Goal: Task Accomplishment & Management: Use online tool/utility

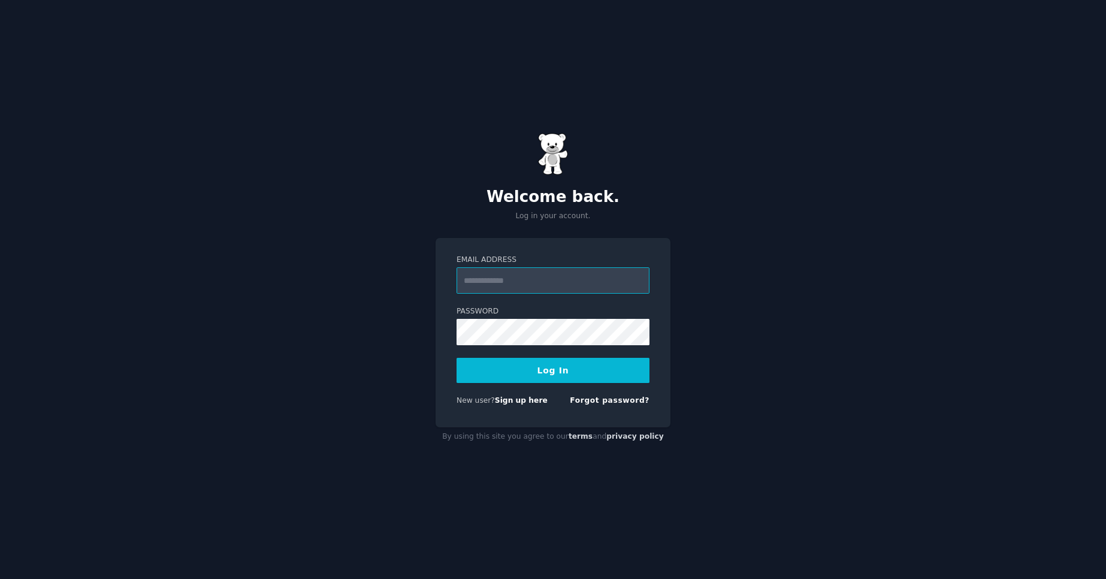
click at [551, 271] on input "Email Address" at bounding box center [553, 280] width 193 height 26
type input "**********"
click at [457, 358] on button "Log In" at bounding box center [553, 370] width 193 height 25
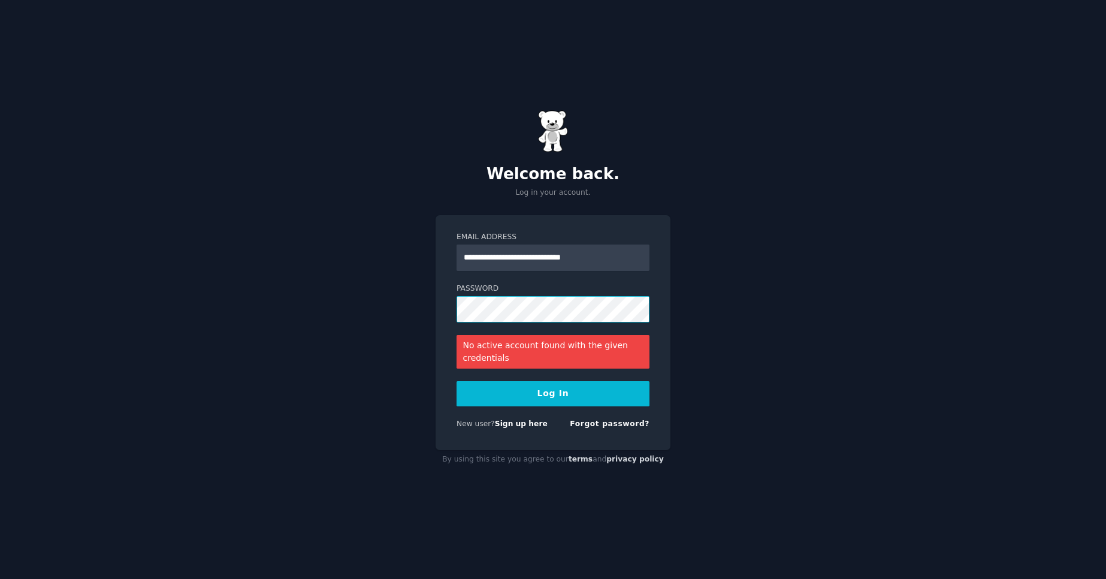
click at [457, 381] on button "Log In" at bounding box center [553, 393] width 193 height 25
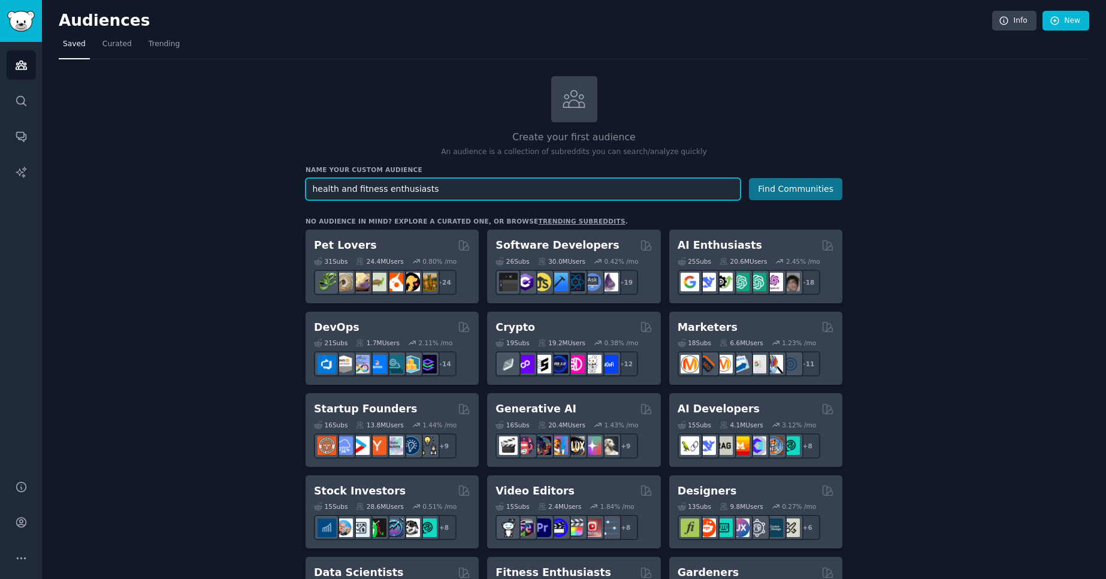
type input "health and fitness enthusiasts"
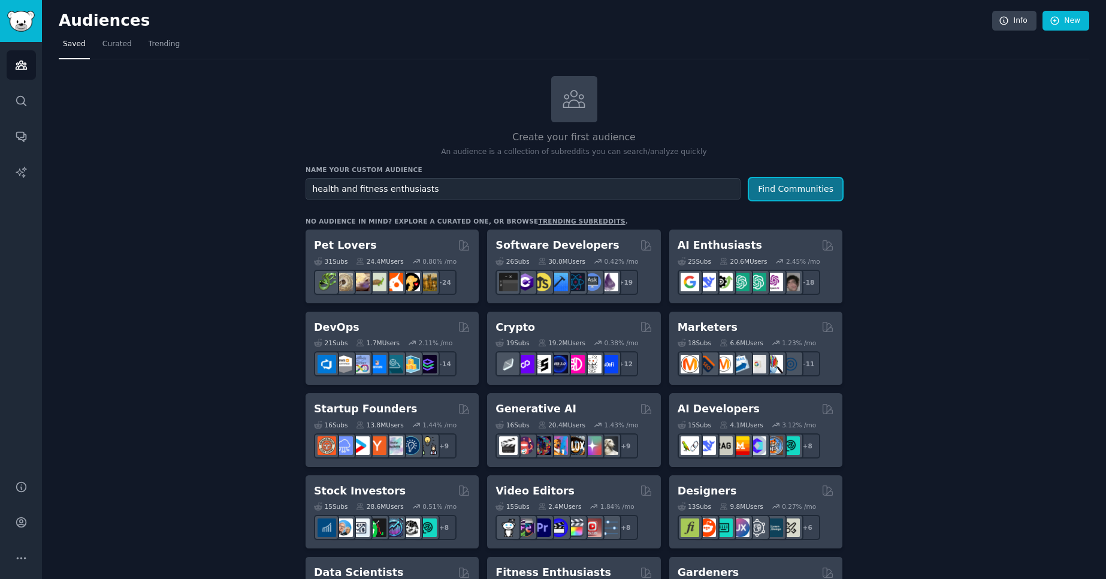
click at [800, 182] on button "Find Communities" at bounding box center [795, 189] width 93 height 22
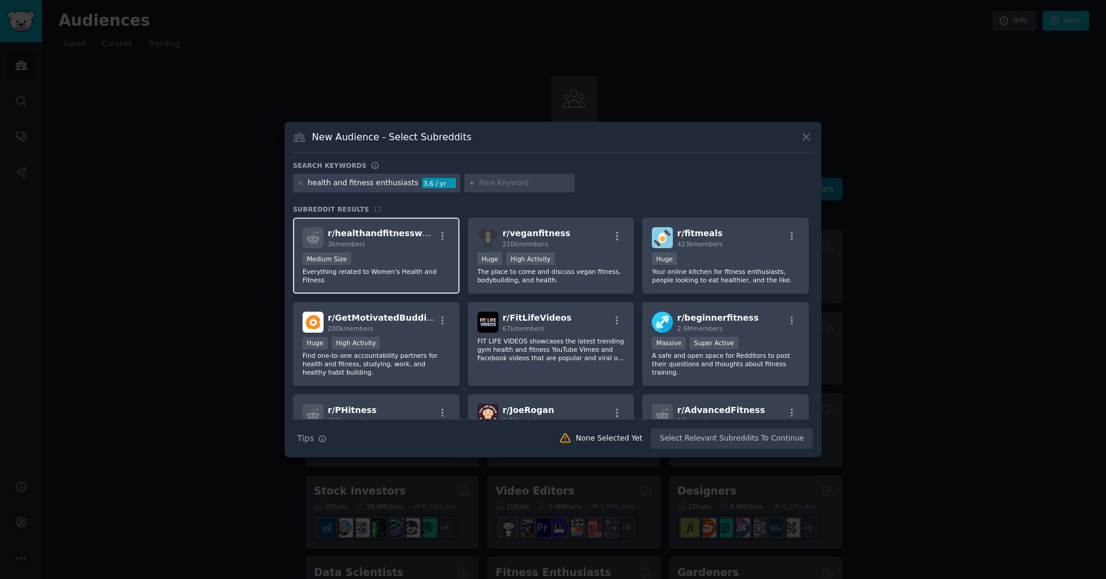
click at [419, 251] on div "r/ healthandfitnesswomen 3k members Medium Size Everything related to Women's H…" at bounding box center [376, 255] width 167 height 76
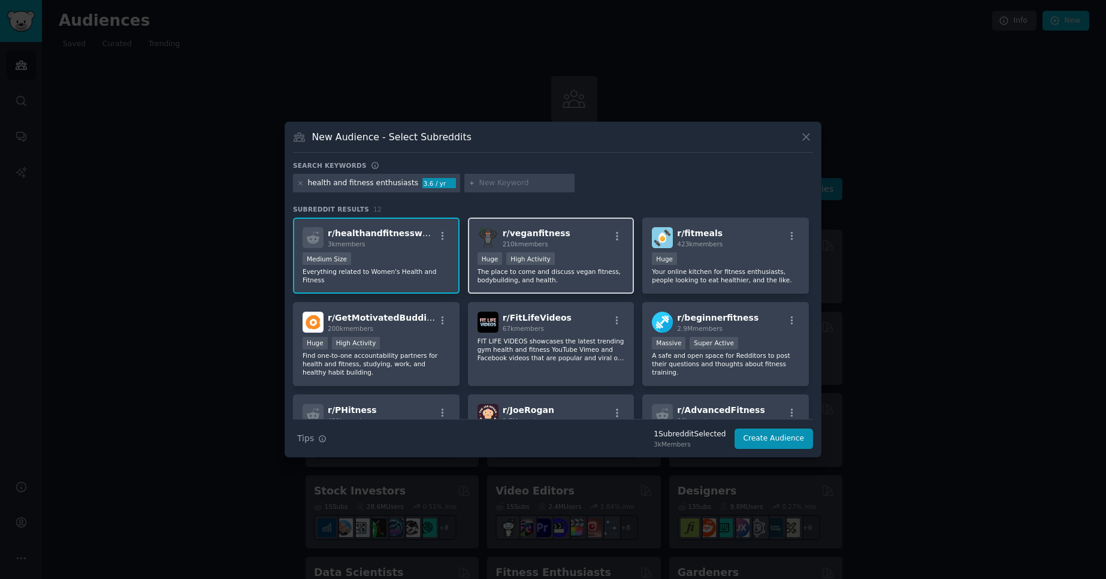
click at [585, 250] on div "r/ veganfitness 210k members >= 80th percentile for submissions / day Huge High…" at bounding box center [551, 255] width 167 height 76
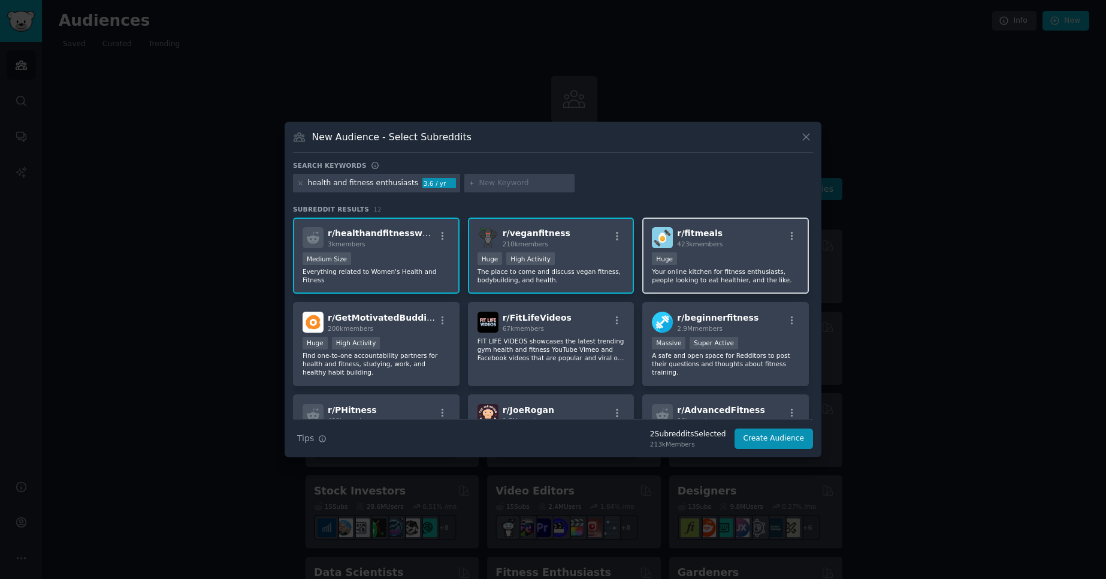
click at [738, 247] on div "r/ fitmeals 423k members" at bounding box center [725, 237] width 147 height 21
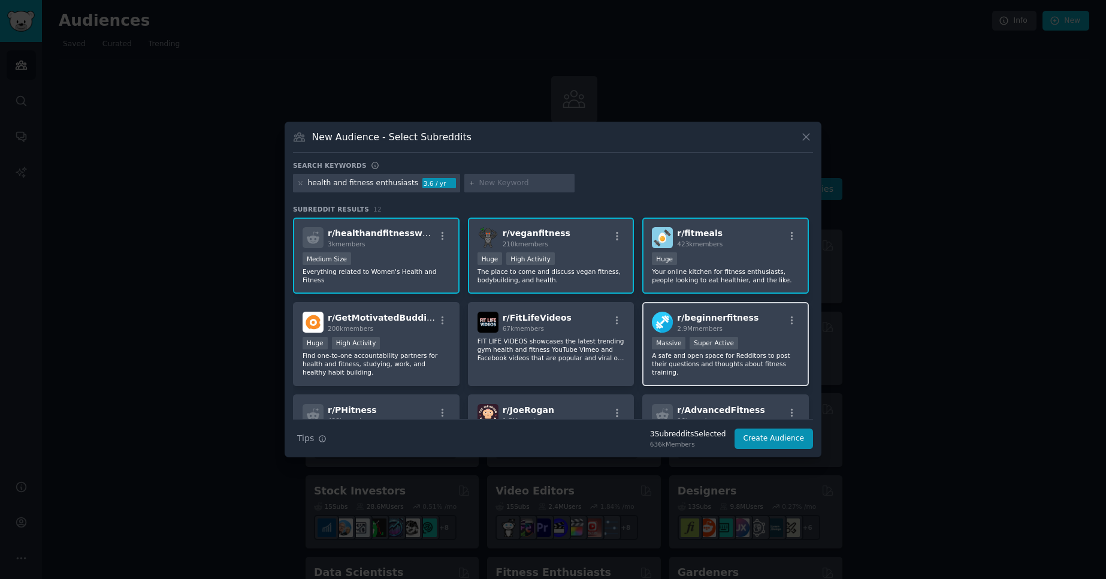
click at [766, 337] on div "Massive Super Active" at bounding box center [725, 344] width 147 height 15
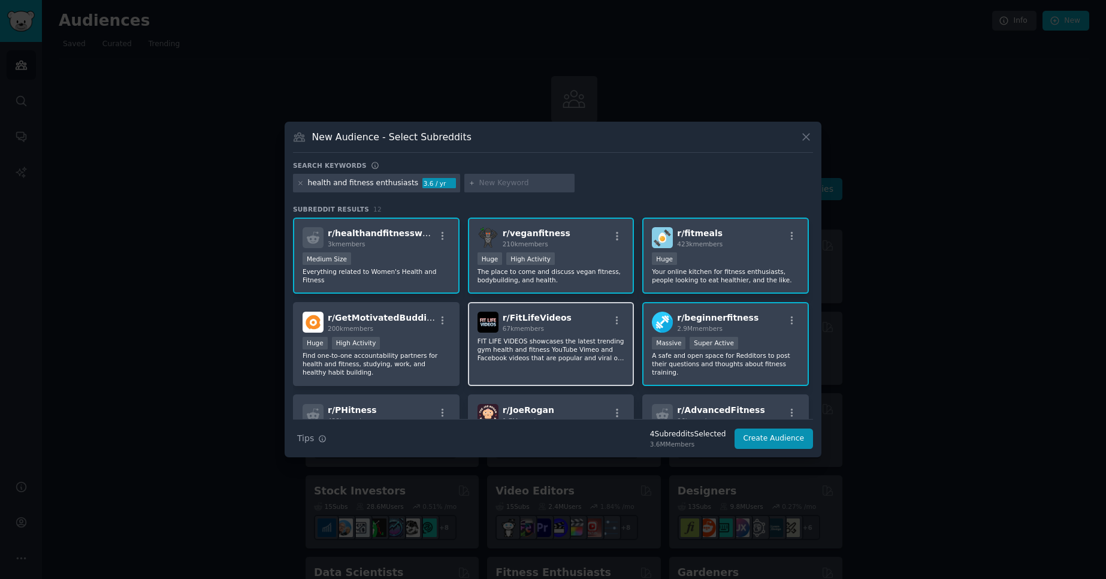
click at [579, 323] on div "r/ FitLifeVideos 67k members" at bounding box center [551, 322] width 147 height 21
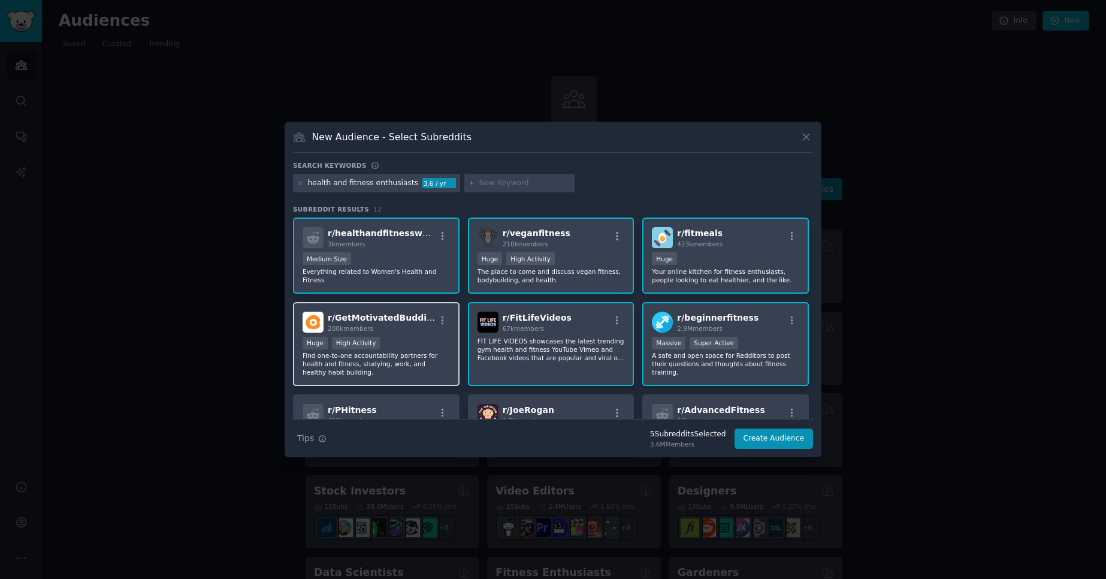
click at [415, 340] on div "Huge High Activity" at bounding box center [376, 344] width 147 height 15
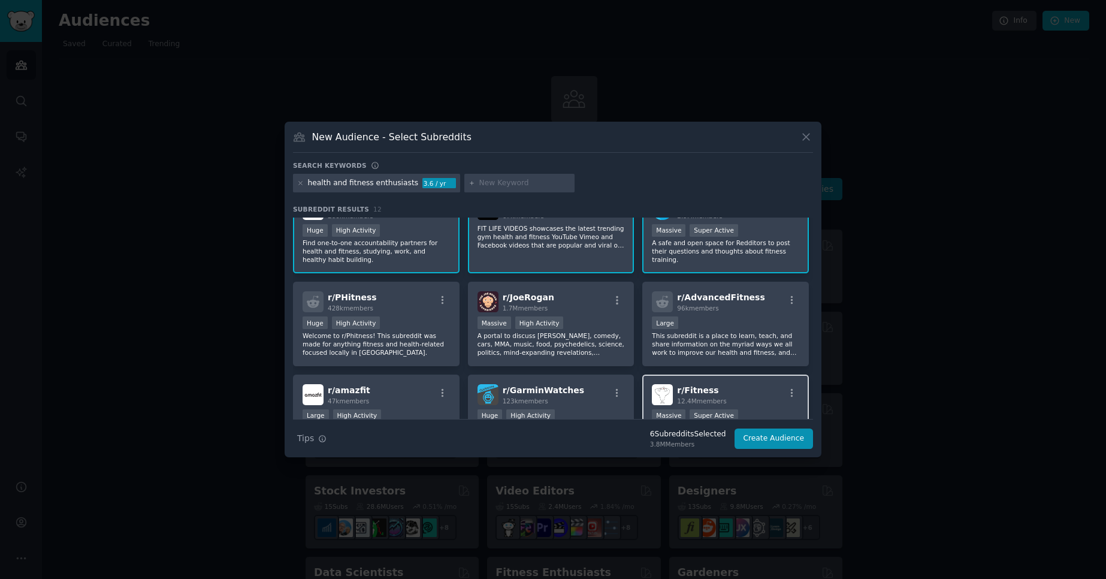
scroll to position [194, 0]
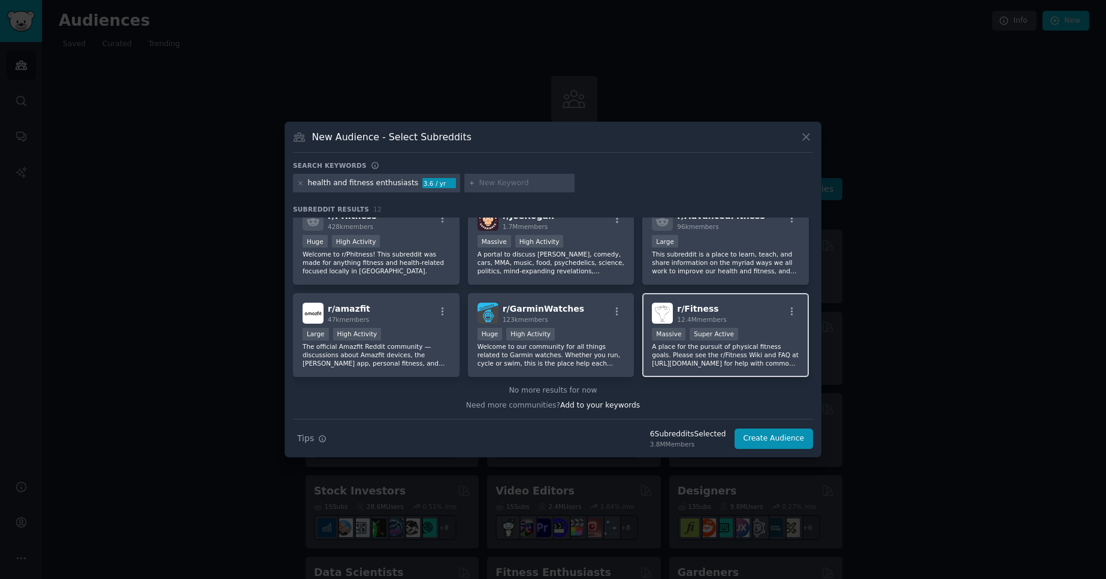
click at [756, 331] on div "Massive Super Active" at bounding box center [725, 335] width 147 height 15
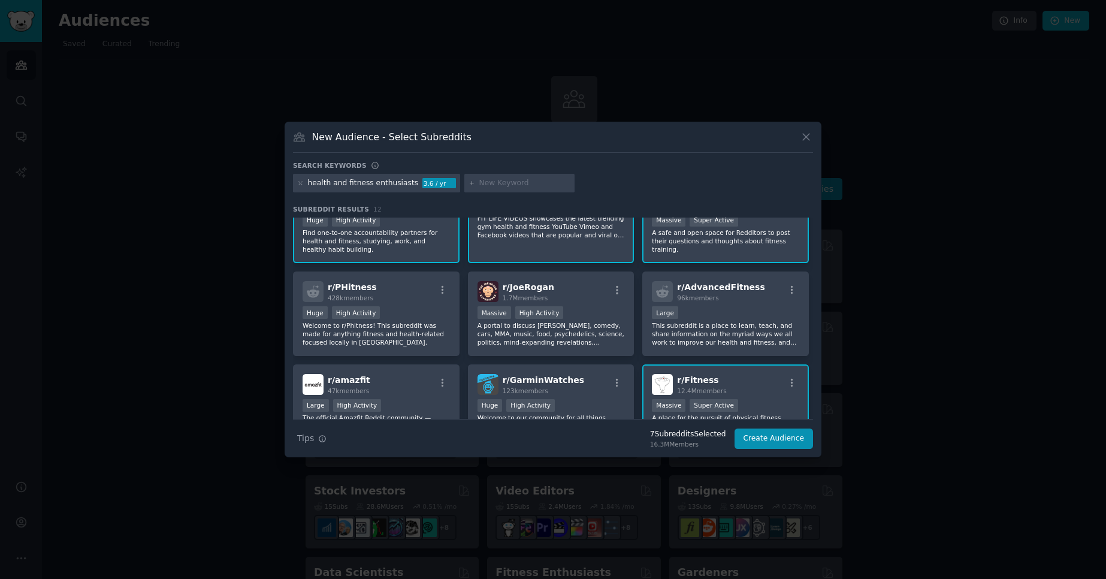
scroll to position [105, 0]
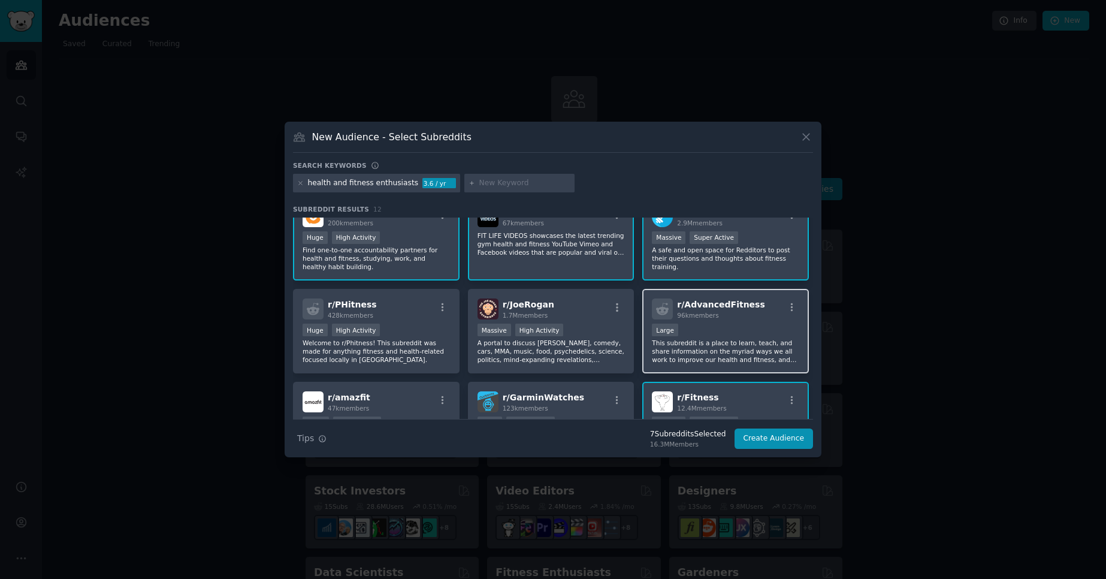
click at [753, 329] on div "Large" at bounding box center [725, 331] width 147 height 15
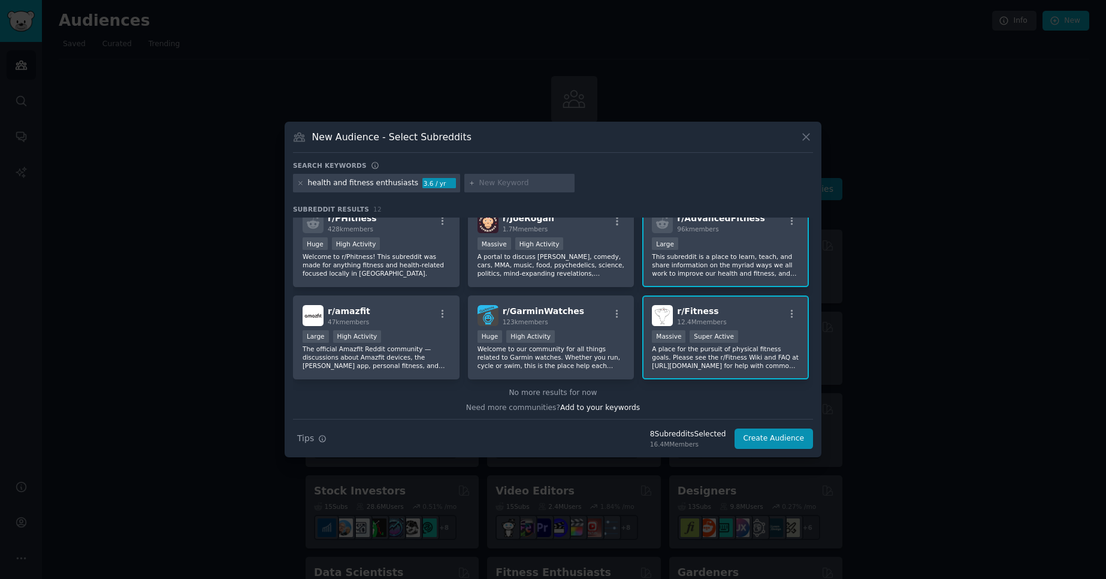
scroll to position [194, 0]
click at [600, 250] on p "A portal to discuss [PERSON_NAME], comedy, cars, MMA, music, food, psychedelics…" at bounding box center [551, 262] width 147 height 25
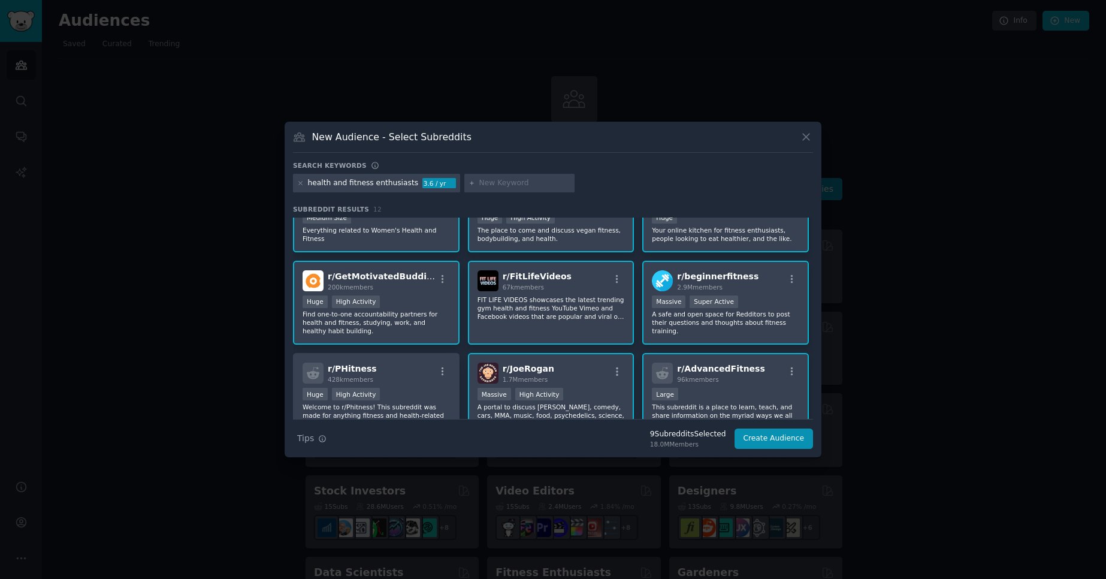
scroll to position [168, 0]
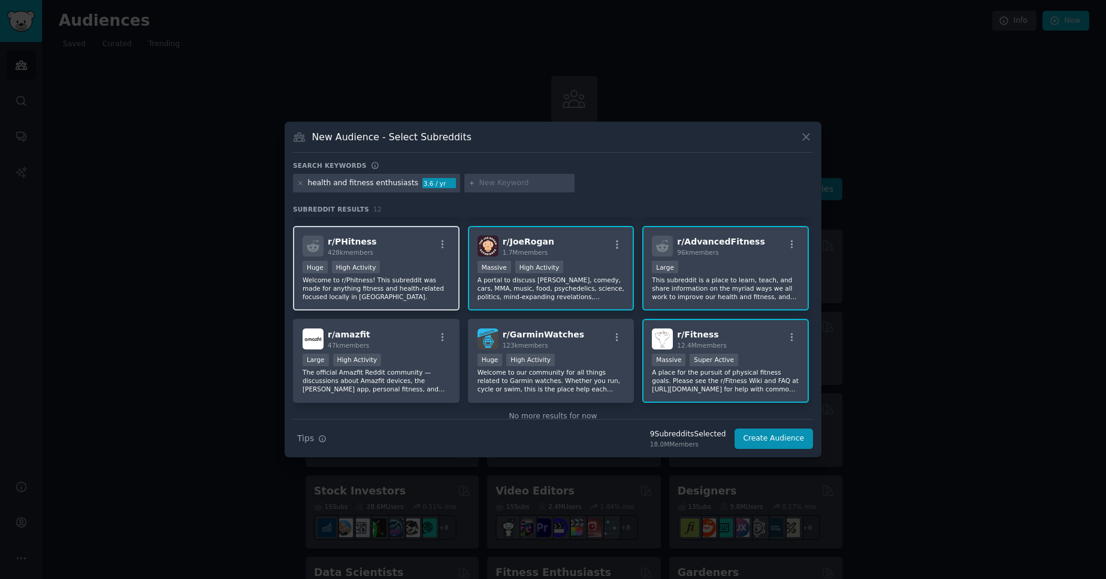
click at [424, 267] on div "Huge High Activity" at bounding box center [376, 268] width 147 height 15
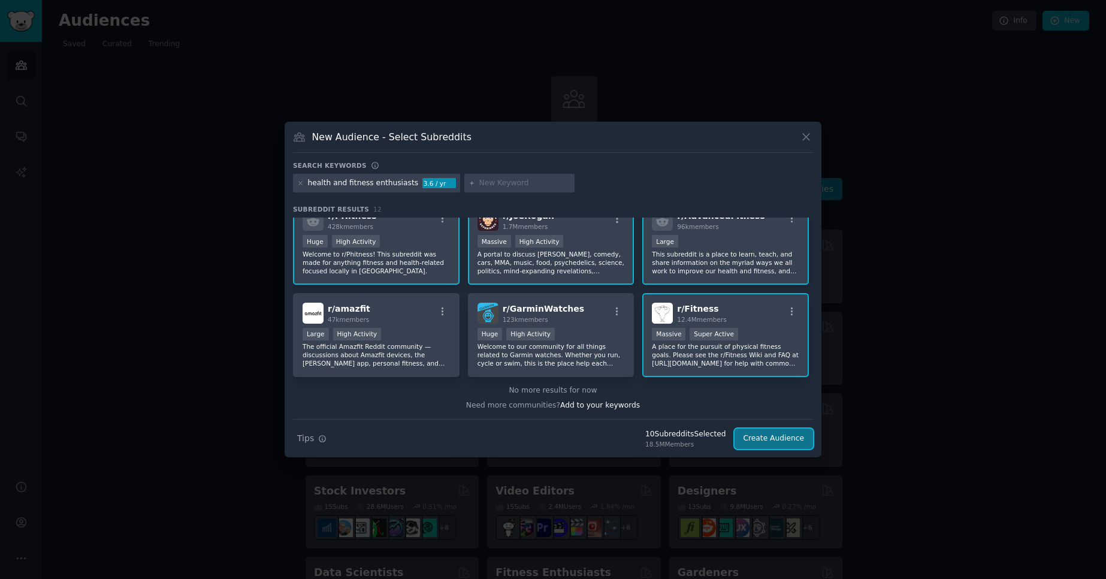
click at [792, 437] on button "Create Audience" at bounding box center [774, 438] width 79 height 20
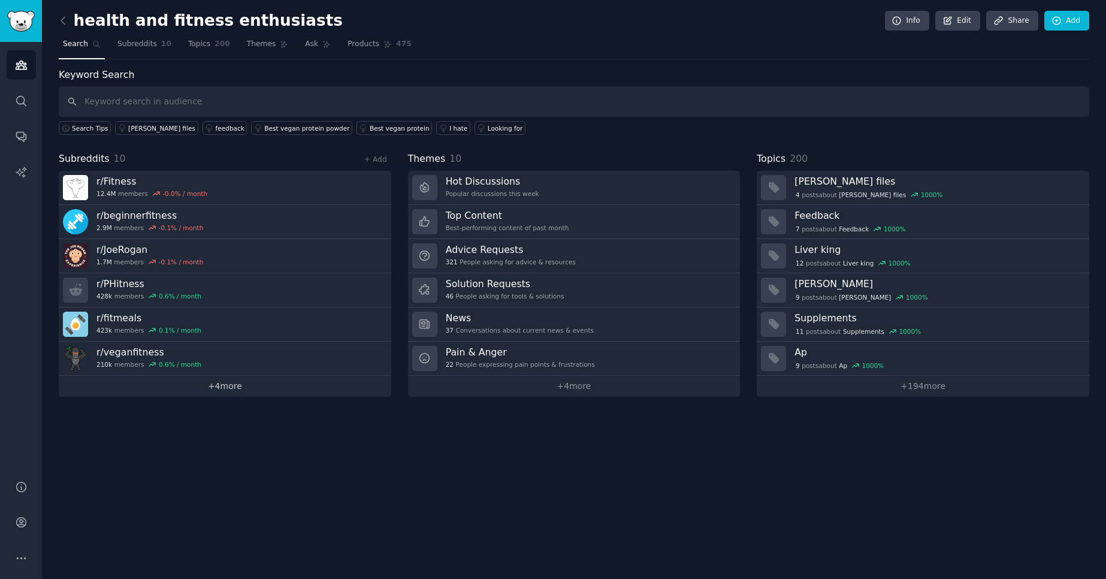
click at [219, 391] on link "+ 4 more" at bounding box center [225, 386] width 333 height 21
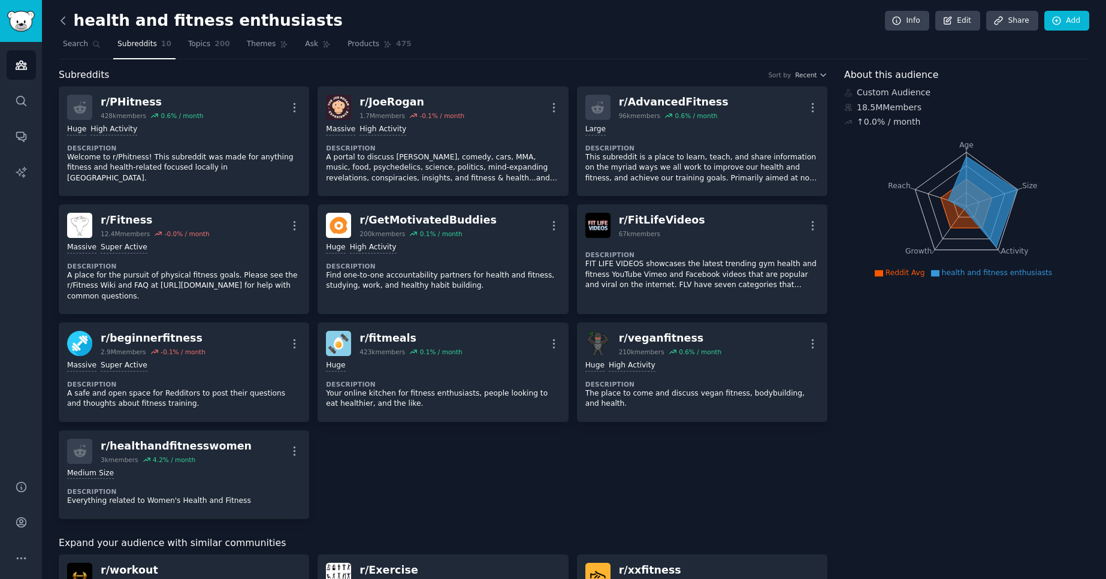
click at [62, 18] on icon at bounding box center [63, 20] width 13 height 13
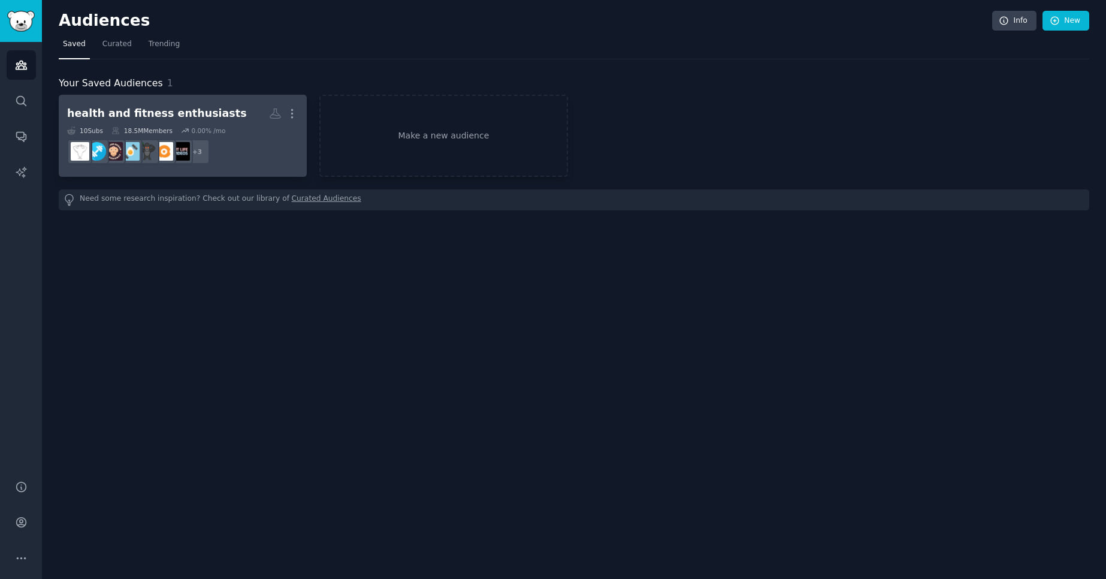
click at [252, 107] on h2 "health and fitness enthusiasts More" at bounding box center [182, 113] width 231 height 21
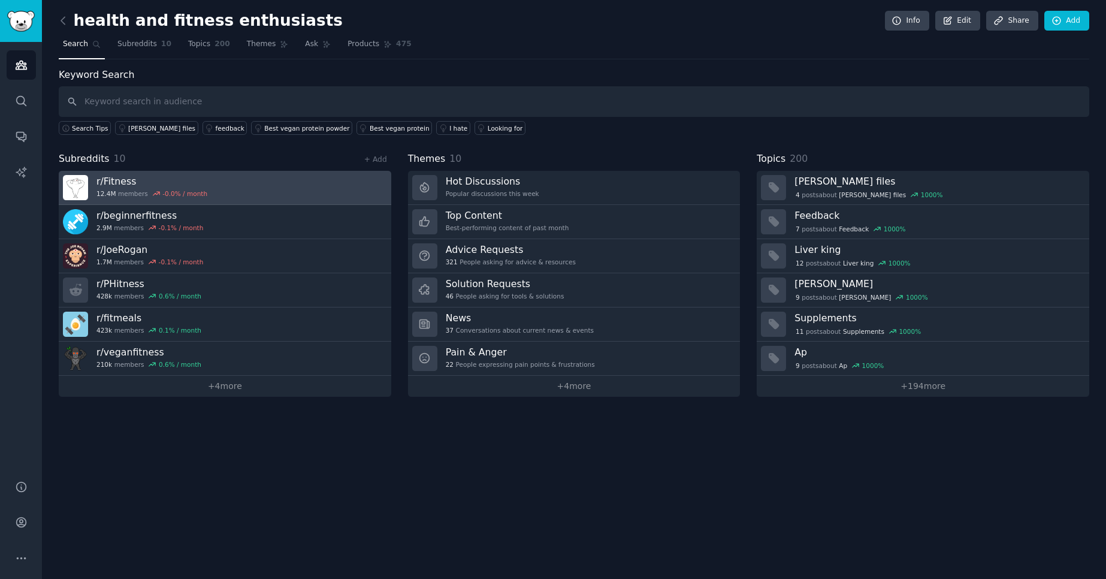
click at [104, 183] on h3 "r/ Fitness" at bounding box center [151, 181] width 111 height 13
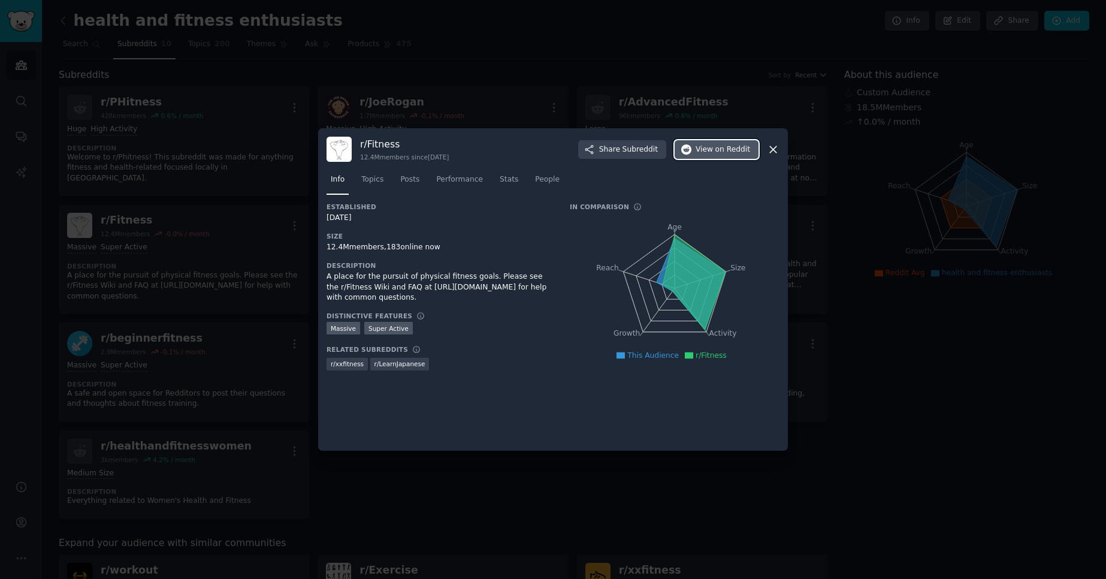
click at [726, 148] on span "on Reddit" at bounding box center [732, 149] width 35 height 11
click at [367, 182] on span "Topics" at bounding box center [372, 179] width 22 height 11
